Goal: Task Accomplishment & Management: Complete application form

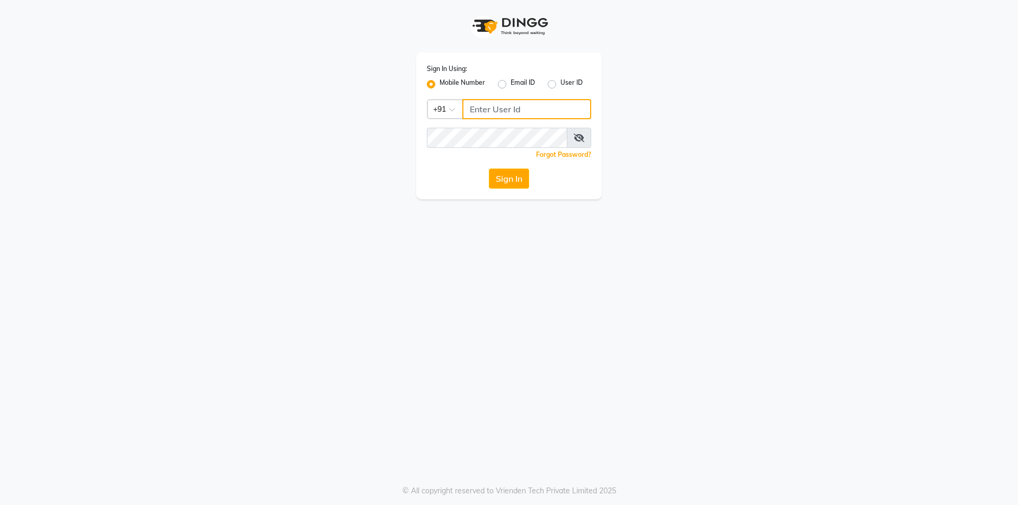
click at [532, 102] on input "Username" at bounding box center [526, 109] width 129 height 20
type input "9177337712"
click at [514, 172] on button "Sign In" at bounding box center [509, 179] width 40 height 20
click at [496, 175] on button "Sign In" at bounding box center [509, 179] width 40 height 20
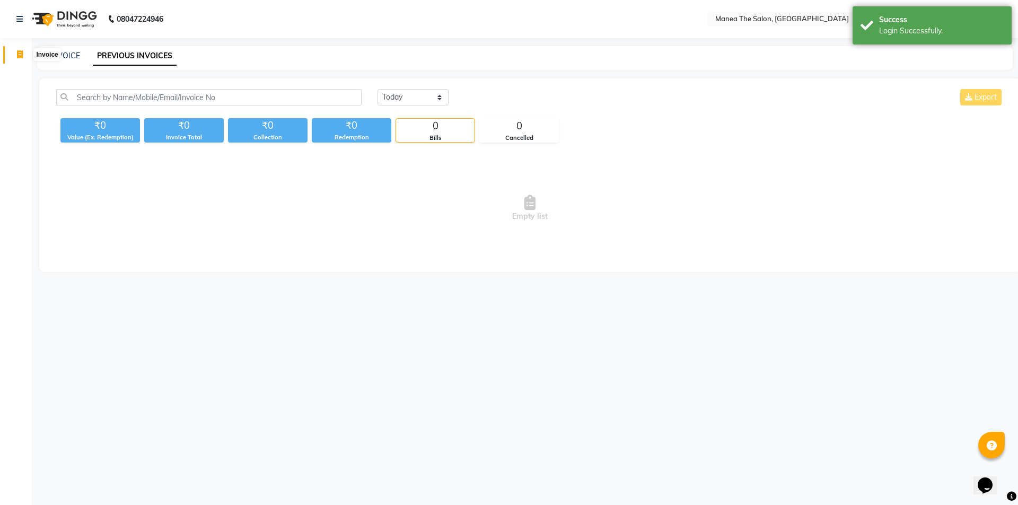
click at [20, 52] on icon at bounding box center [20, 54] width 6 height 8
select select "6397"
select select "service"
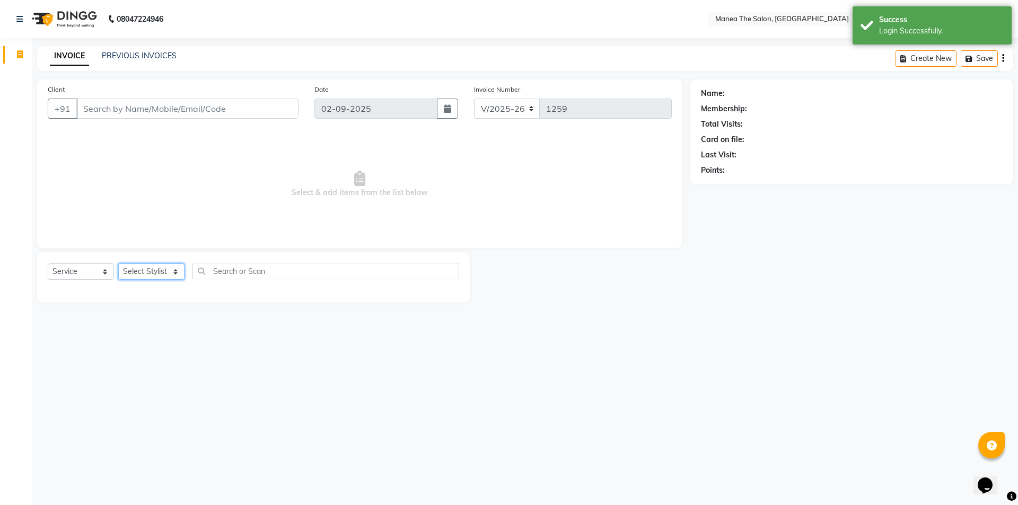
click at [176, 268] on select "Select Stylist [PERSON_NAME] [PERSON_NAME] Aruna [PERSON_NAME] Manager [PERSON_…" at bounding box center [151, 271] width 66 height 16
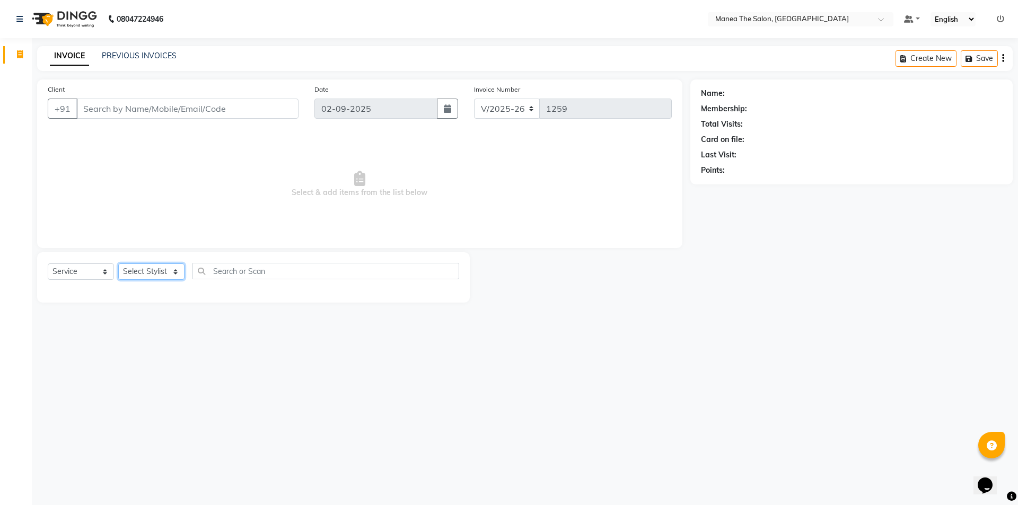
select select "85836"
click at [118, 263] on select "Select Stylist [PERSON_NAME] [PERSON_NAME] Aruna [PERSON_NAME] Manager [PERSON_…" at bounding box center [151, 271] width 66 height 16
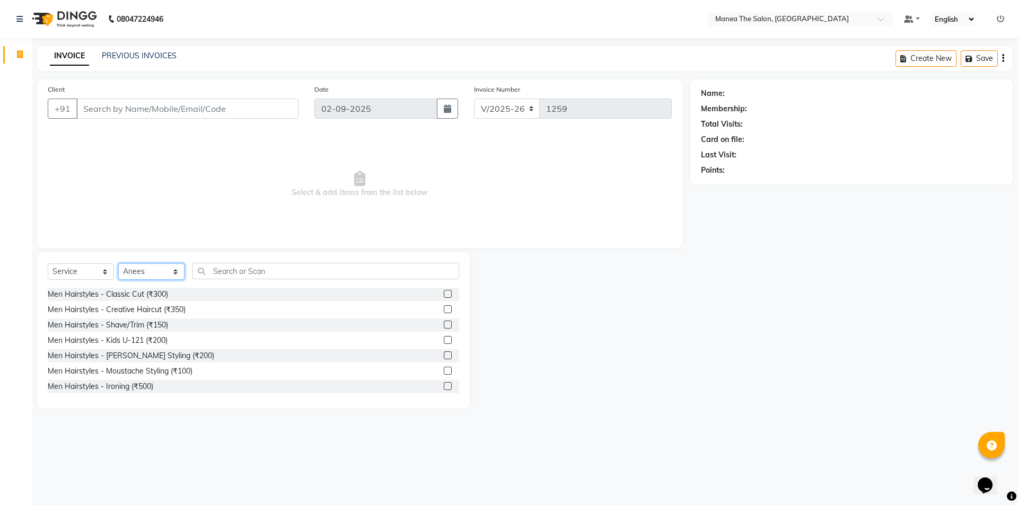
click at [166, 268] on select "Select Stylist [PERSON_NAME] [PERSON_NAME] Aruna [PERSON_NAME] Manager [PERSON_…" at bounding box center [151, 271] width 66 height 16
click at [308, 274] on input "text" at bounding box center [325, 271] width 267 height 16
click at [165, 272] on select "Select Stylist [PERSON_NAME] [PERSON_NAME] Aruna [PERSON_NAME] Manager [PERSON_…" at bounding box center [151, 271] width 66 height 16
click at [272, 356] on div "Men Hairstyles - [PERSON_NAME] Styling (₹200)" at bounding box center [253, 355] width 411 height 13
click at [173, 306] on div "Men Hairstyles - Creative Haircut (₹350)" at bounding box center [117, 309] width 138 height 11
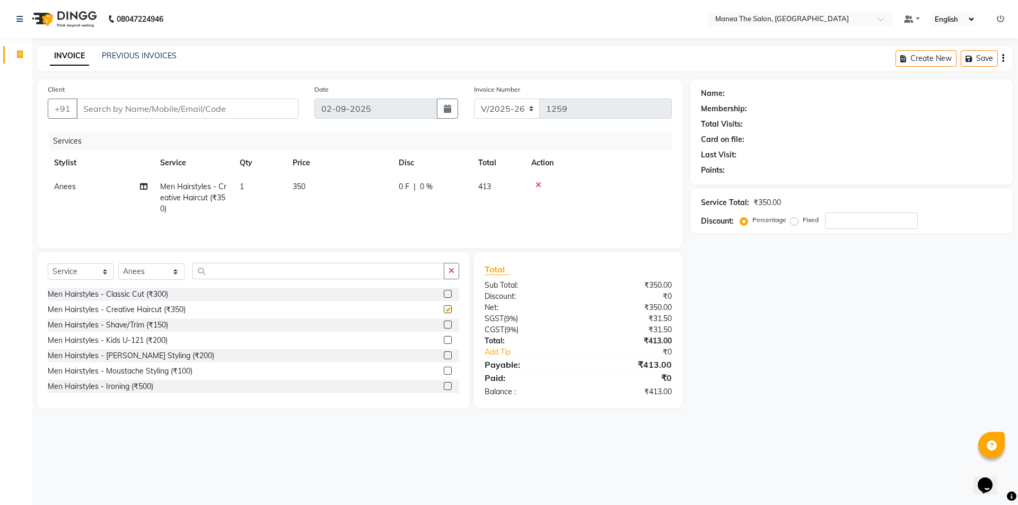
checkbox input "false"
click at [170, 327] on div "Men Hairstyles - Shave/Trim (₹150)" at bounding box center [253, 325] width 411 height 13
click at [163, 321] on div "Men Hairstyles - Shave/Trim (₹150)" at bounding box center [108, 325] width 120 height 11
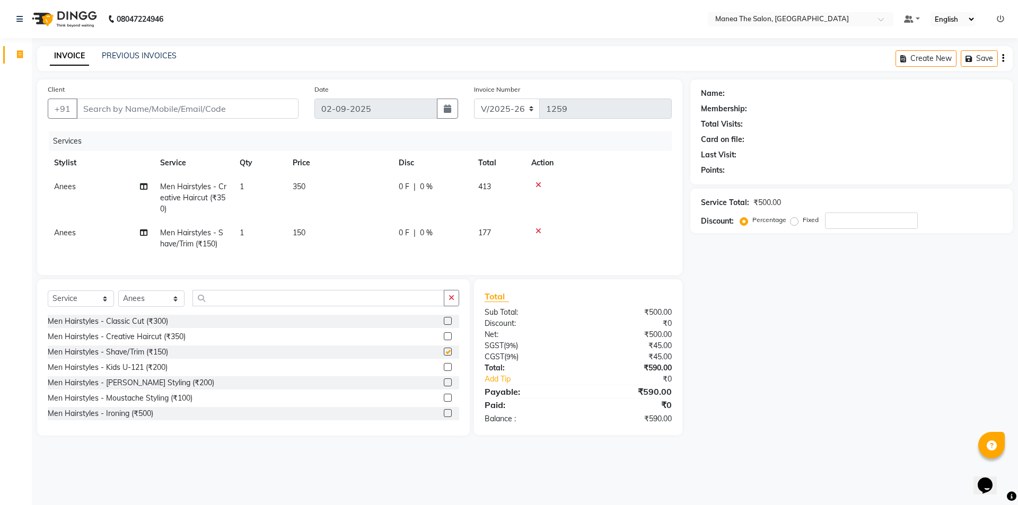
checkbox input "false"
drag, startPoint x: 254, startPoint y: 106, endPoint x: 257, endPoint y: 114, distance: 8.4
click at [257, 114] on input "Client" at bounding box center [187, 109] width 222 height 20
type input "8"
type input "0"
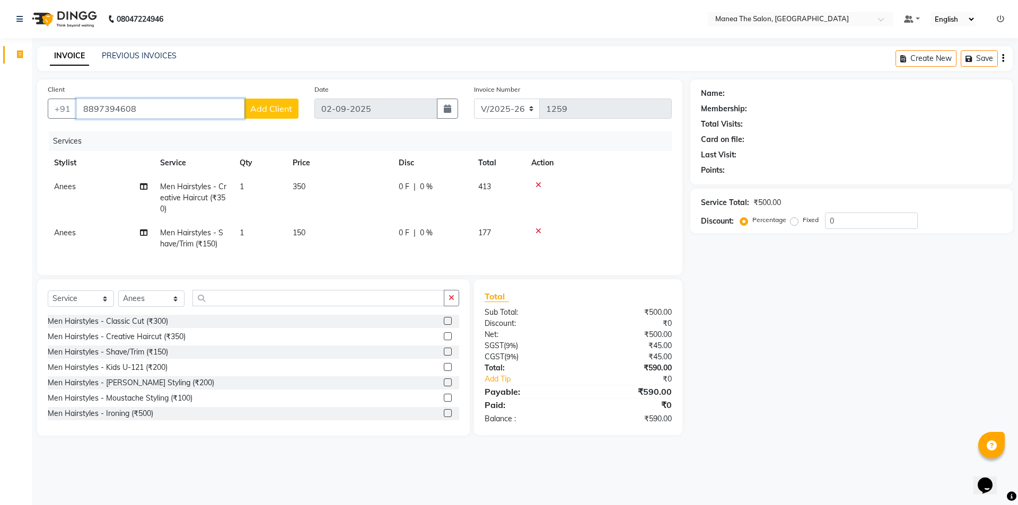
type input "8897394608"
click at [273, 107] on span "Add Client" at bounding box center [271, 108] width 42 height 11
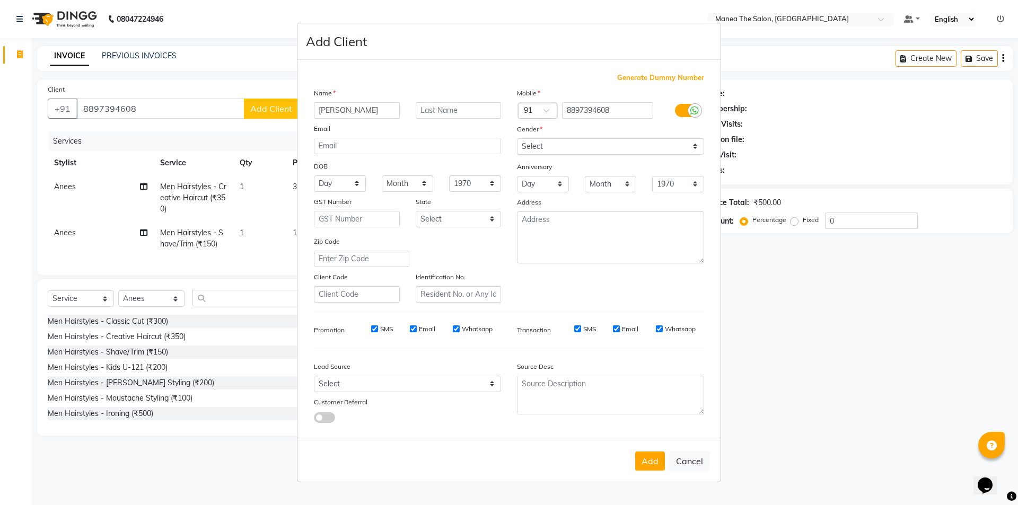
type input "[PERSON_NAME]"
click at [543, 142] on select "Select [DEMOGRAPHIC_DATA] [DEMOGRAPHIC_DATA] Other Prefer Not To Say" at bounding box center [610, 146] width 187 height 16
select select "[DEMOGRAPHIC_DATA]"
click at [517, 138] on select "Select [DEMOGRAPHIC_DATA] [DEMOGRAPHIC_DATA] Other Prefer Not To Say" at bounding box center [610, 146] width 187 height 16
click at [655, 457] on button "Add" at bounding box center [650, 461] width 30 height 19
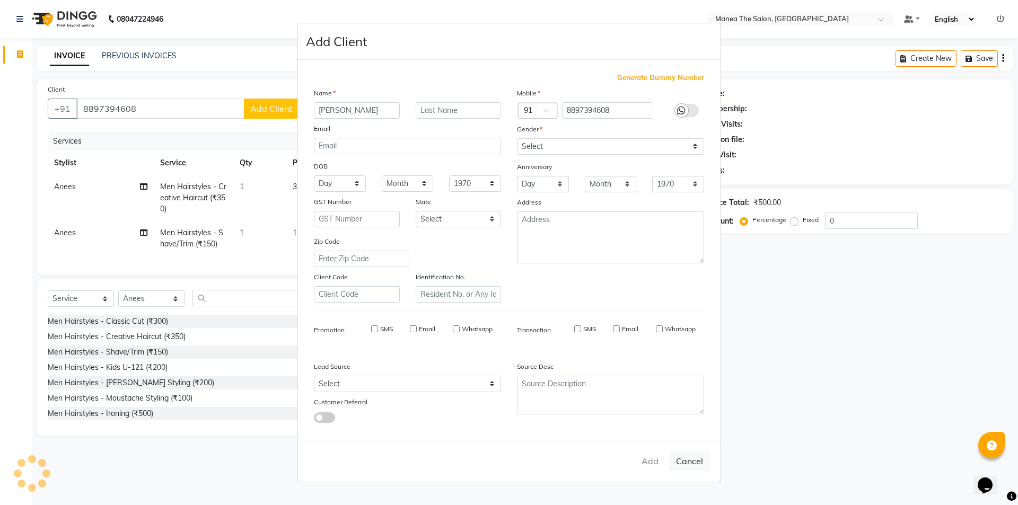
type input "88******08"
select select
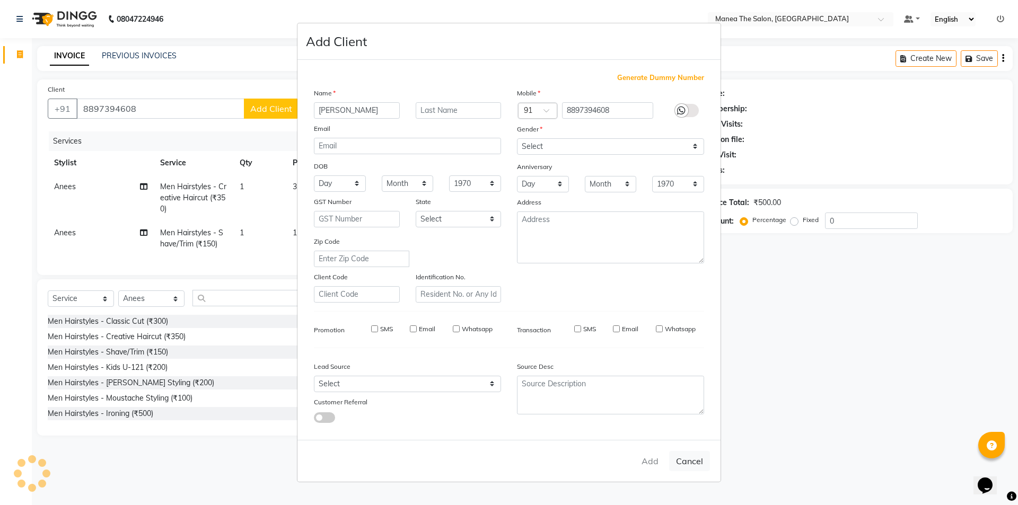
select select
checkbox input "false"
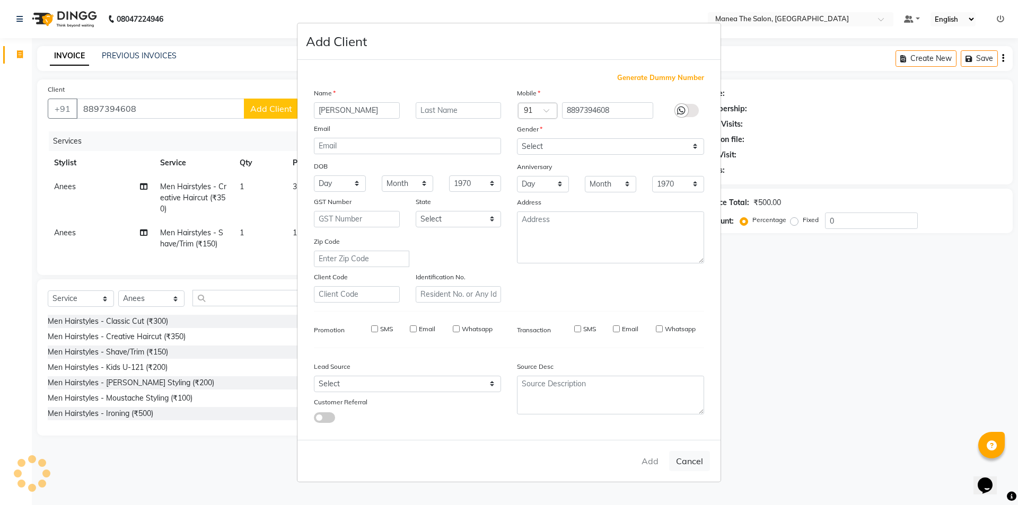
checkbox input "false"
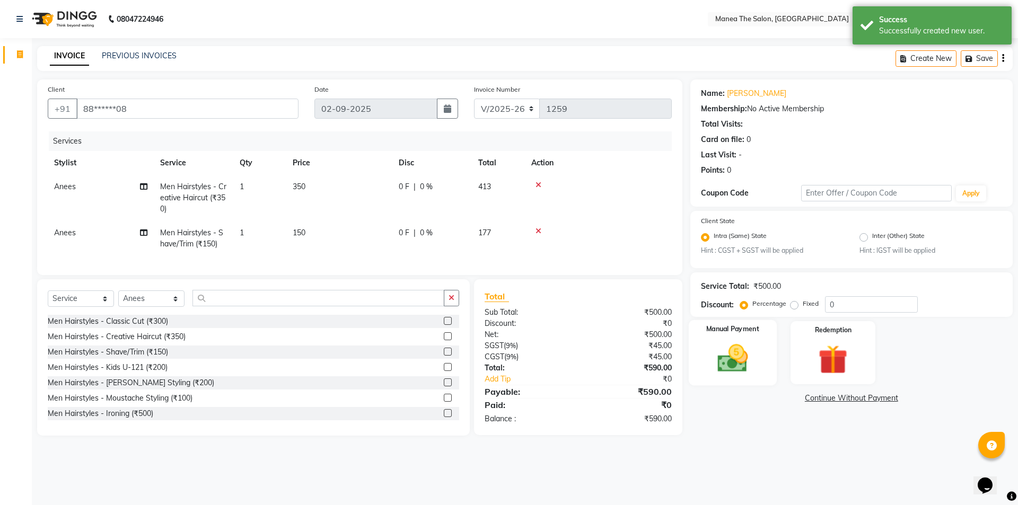
click at [732, 373] on img at bounding box center [732, 358] width 49 height 35
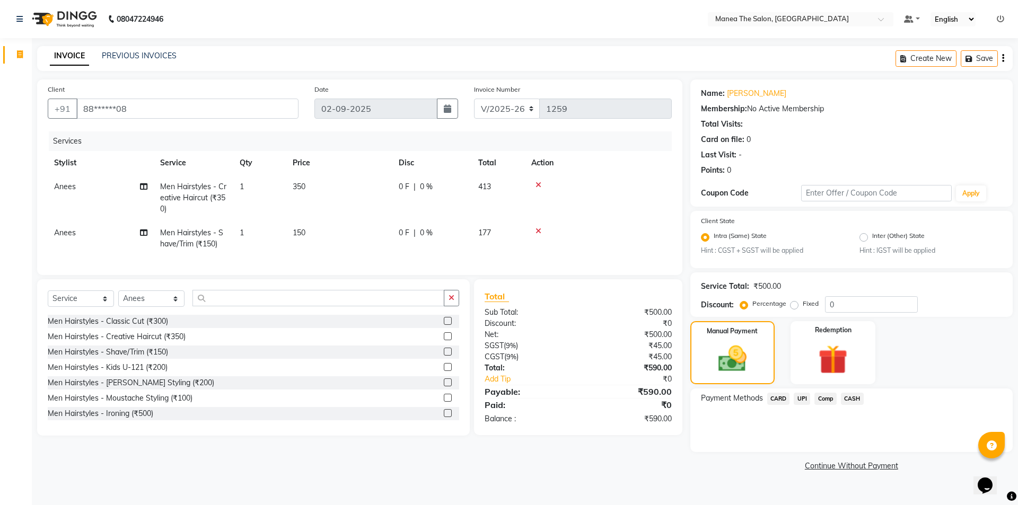
click at [801, 400] on span "UPI" at bounding box center [801, 399] width 16 height 12
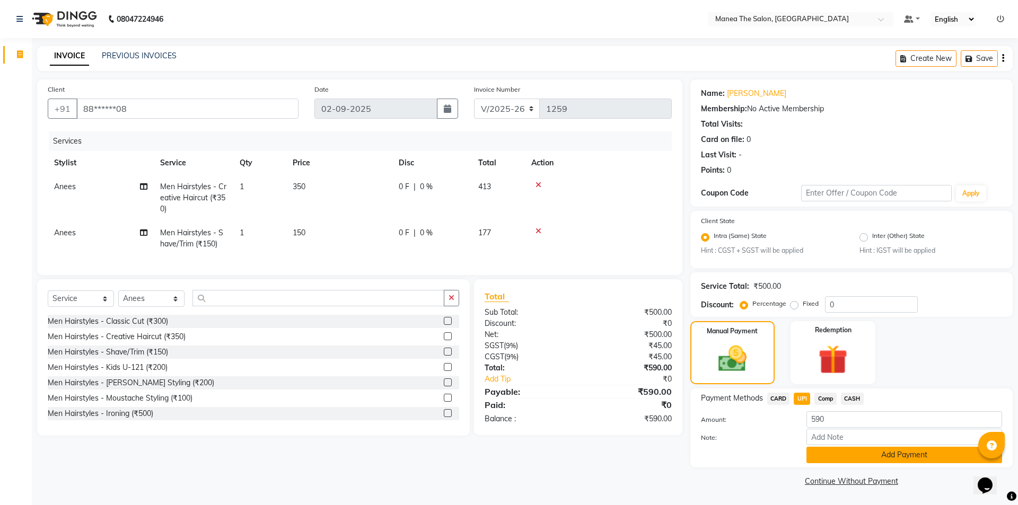
click at [871, 456] on button "Add Payment" at bounding box center [904, 455] width 196 height 16
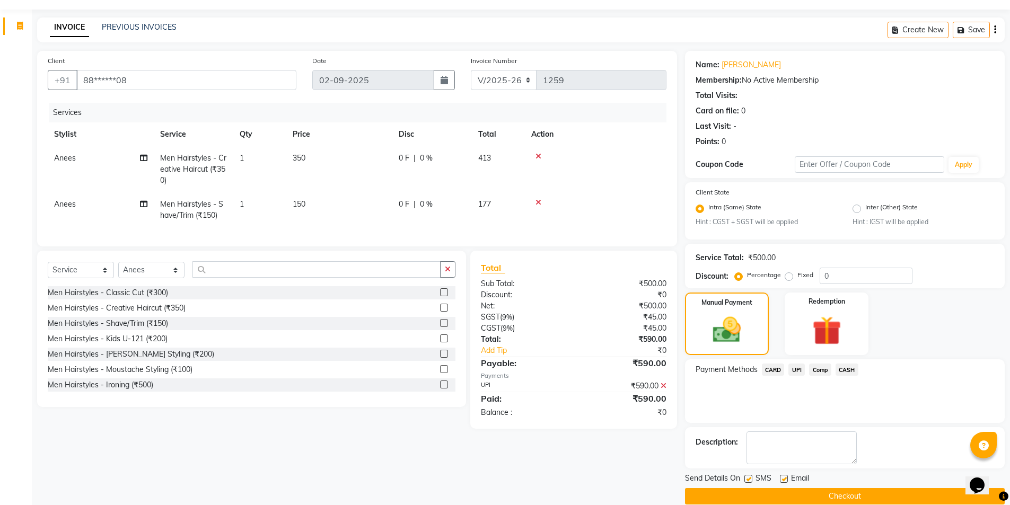
scroll to position [44, 0]
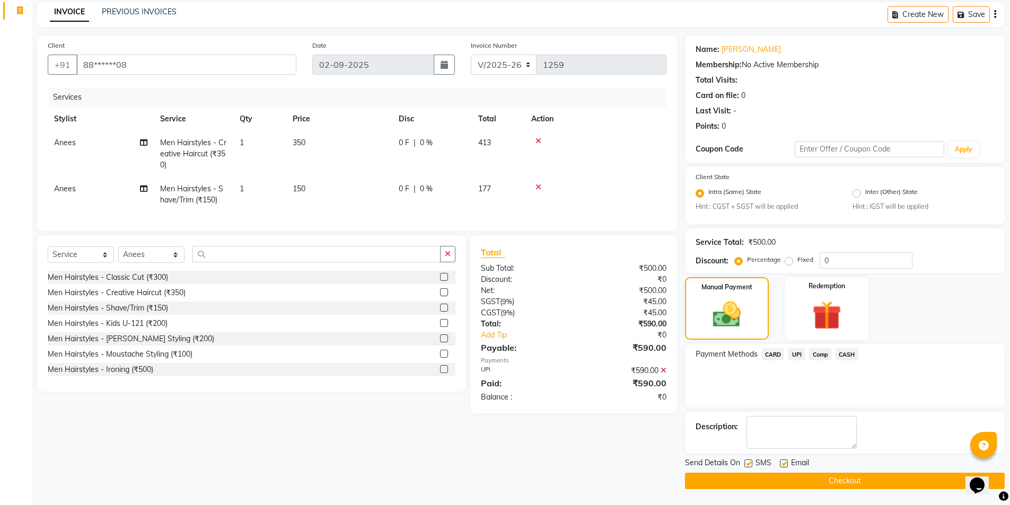
click at [865, 483] on button "Checkout" at bounding box center [845, 481] width 320 height 16
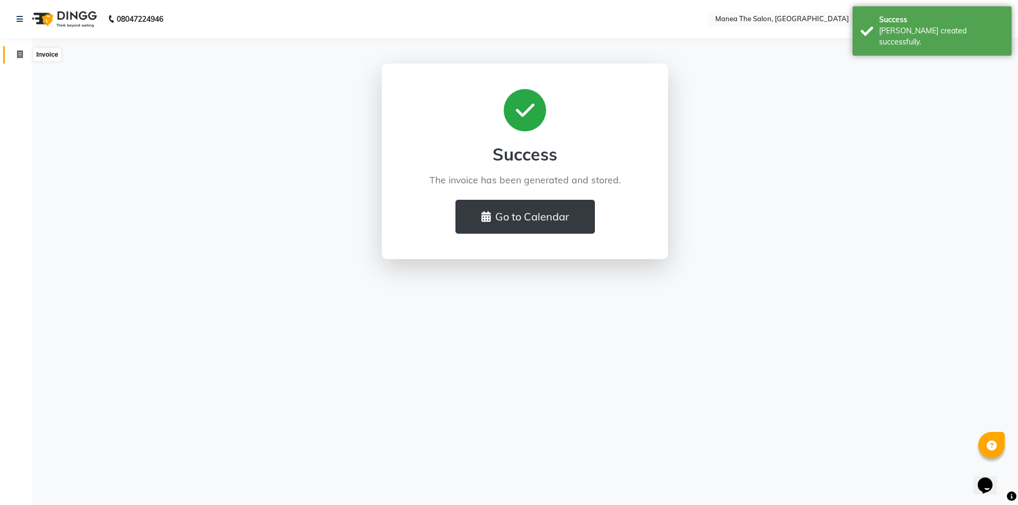
click at [17, 52] on icon at bounding box center [20, 54] width 6 height 8
select select "service"
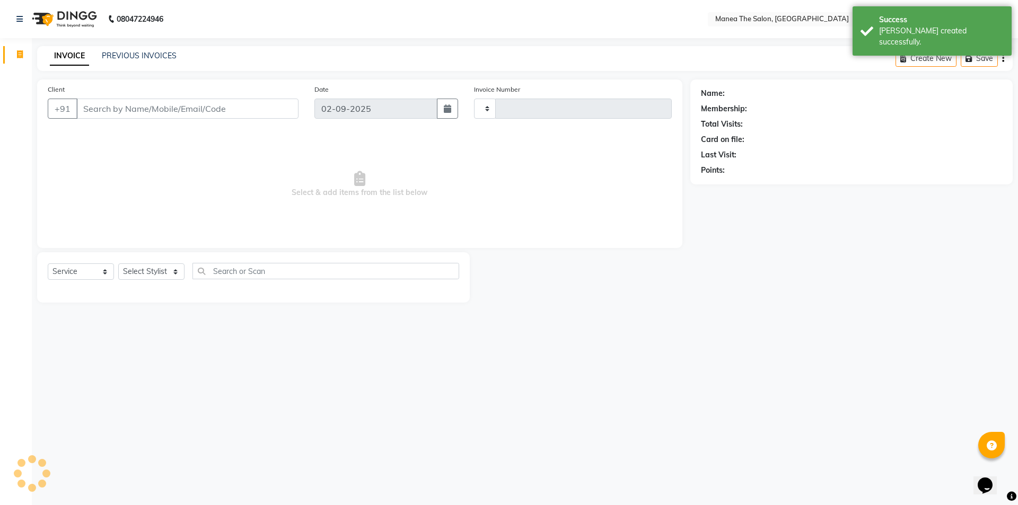
type input "1260"
select select "6397"
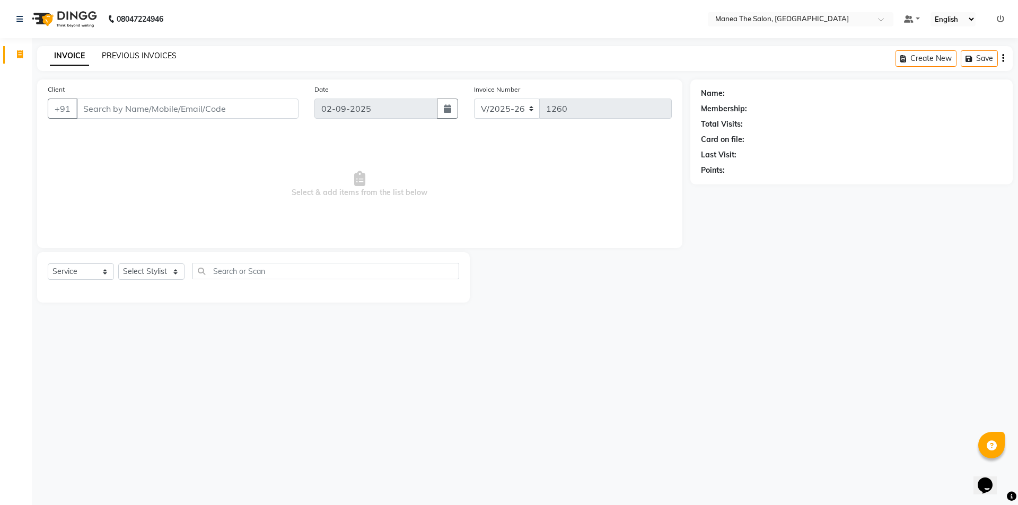
click at [106, 56] on link "PREVIOUS INVOICES" at bounding box center [139, 56] width 75 height 10
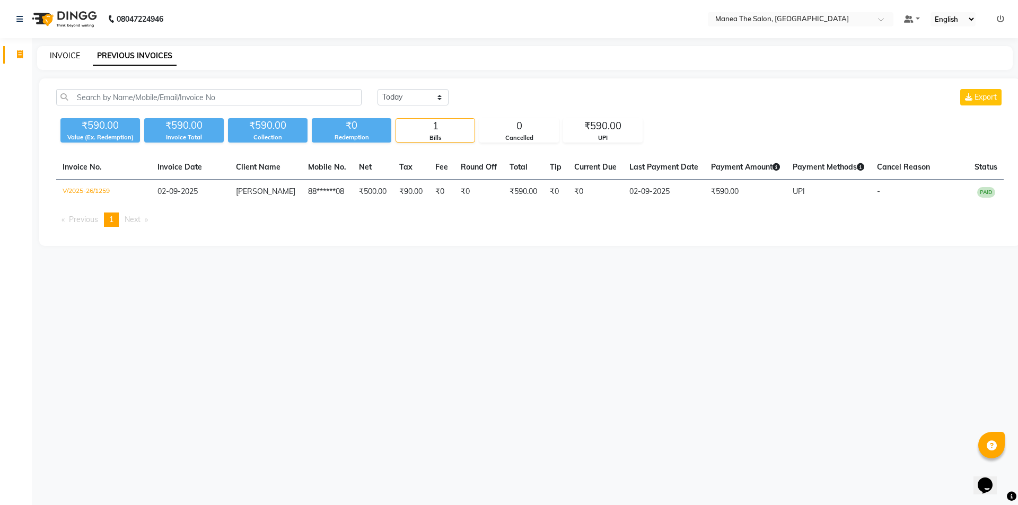
click at [74, 56] on link "INVOICE" at bounding box center [65, 56] width 30 height 10
select select "6397"
select select "service"
